Goal: Ask a question

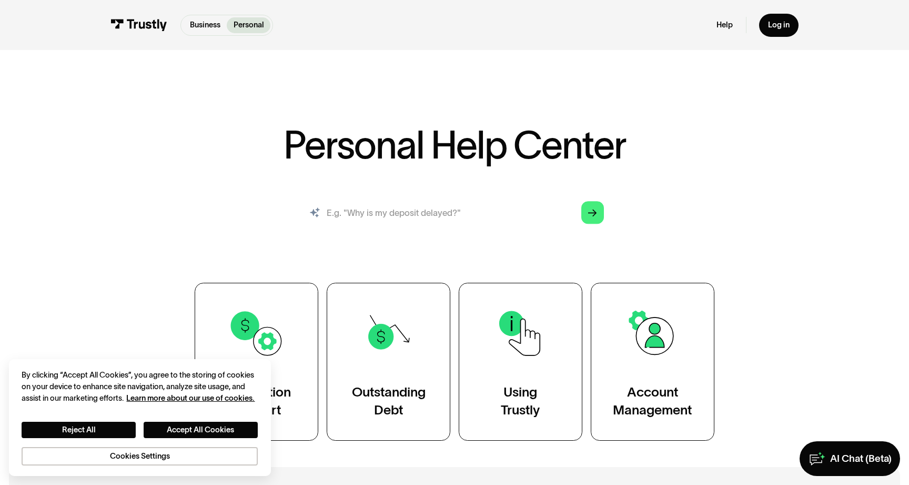
click at [369, 215] on input "search" at bounding box center [454, 212] width 317 height 35
type input "delete data"
click at [594, 221] on link "Arrow Right" at bounding box center [592, 212] width 23 height 23
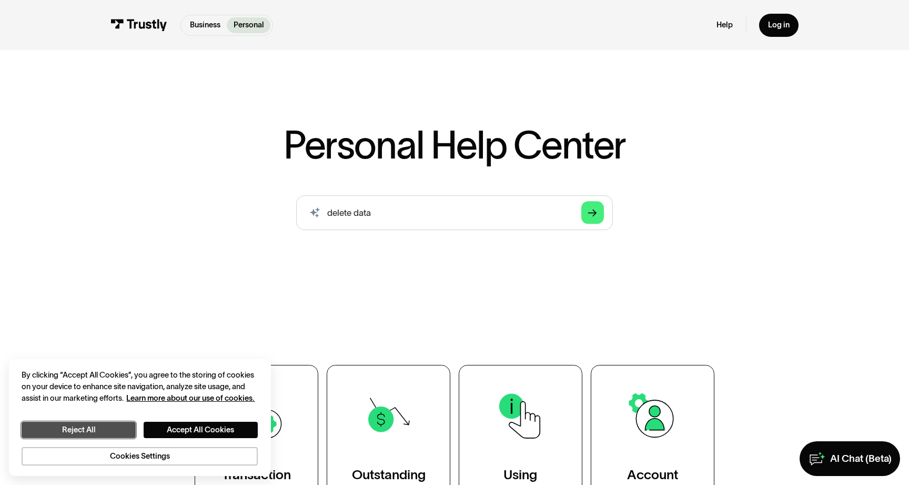
click at [110, 431] on button "Reject All" at bounding box center [79, 430] width 114 height 16
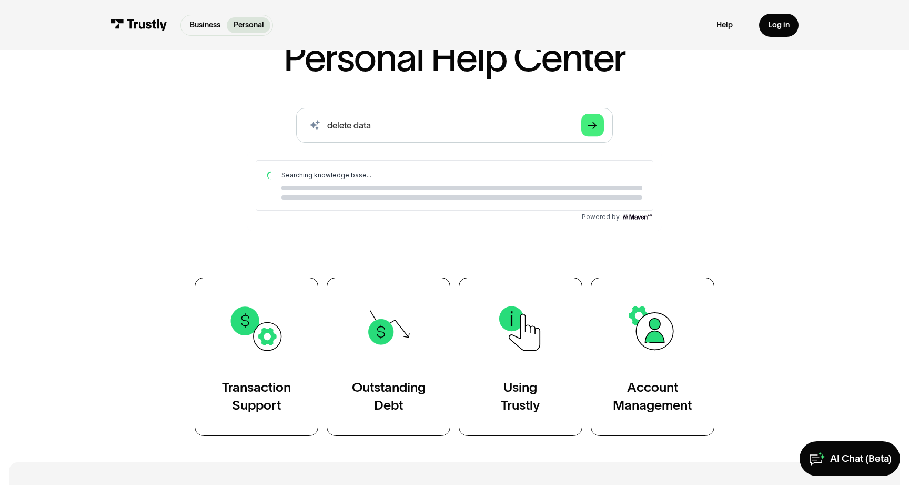
scroll to position [88, 0]
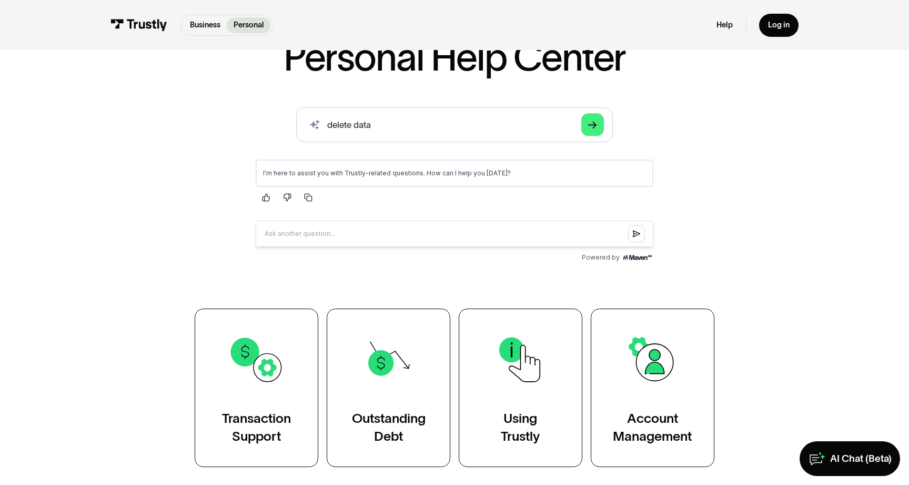
click at [354, 233] on input "Question box" at bounding box center [454, 233] width 398 height 26
type input "How do I delete my data"
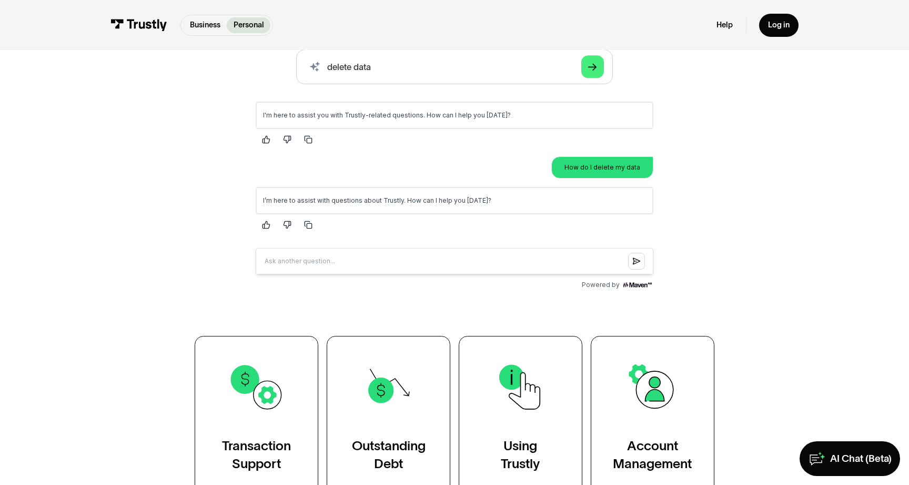
scroll to position [0, 0]
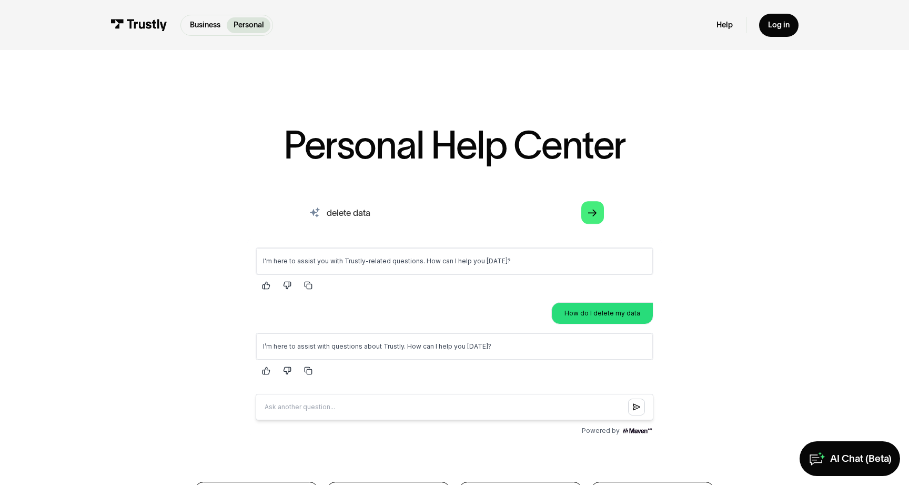
click at [364, 217] on input "delete data" at bounding box center [454, 212] width 317 height 35
type input "delete"
